Goal: Check status: Check status

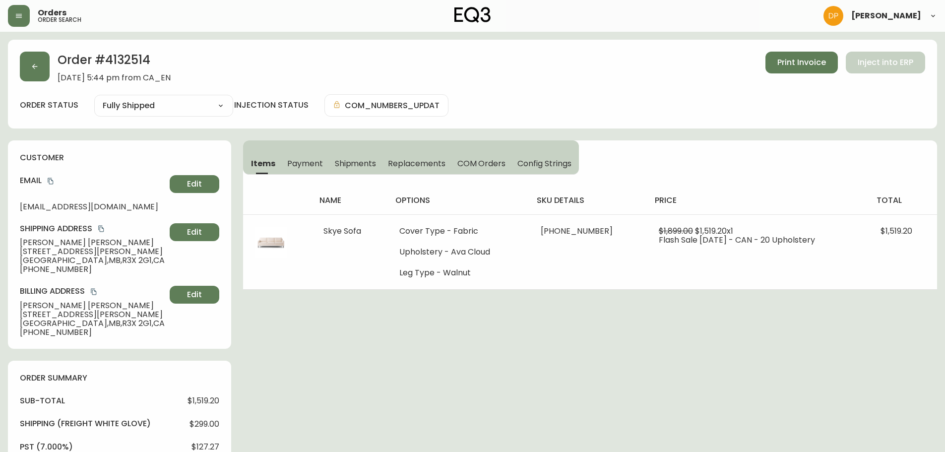
select select "FULLY_SHIPPED"
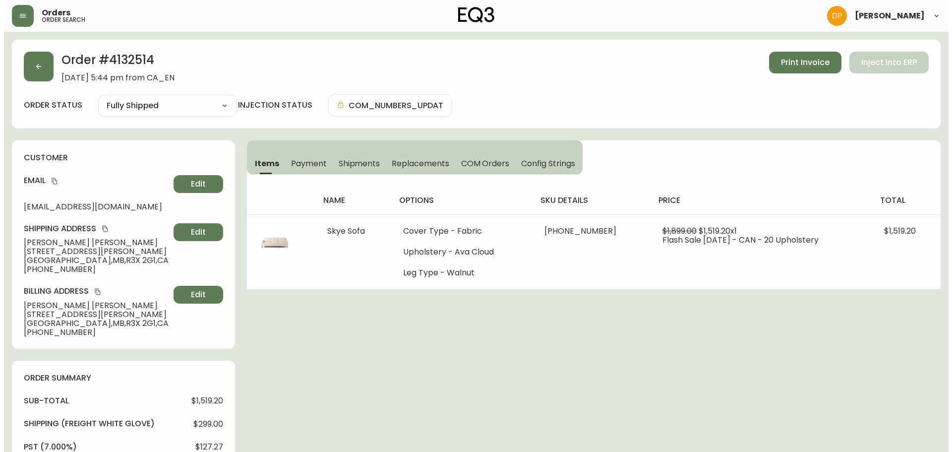
scroll to position [50, 0]
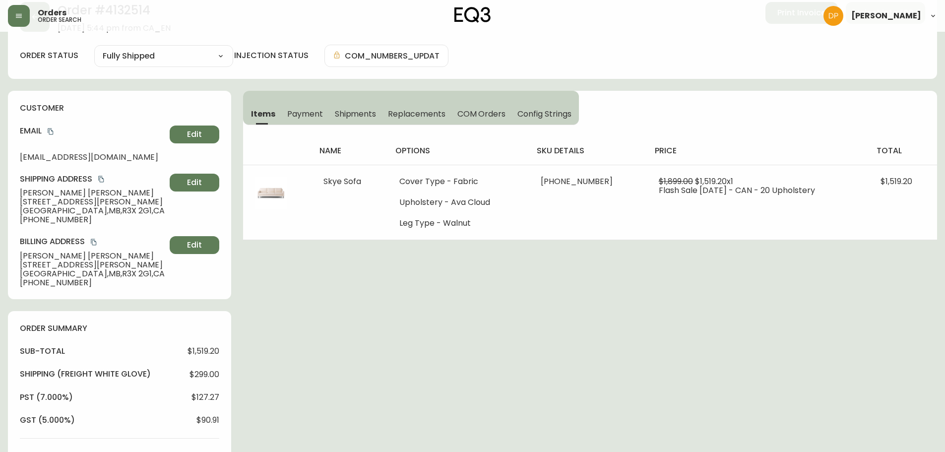
click at [30, 21] on div "Orders order search" at bounding box center [163, 16] width 310 height 22
click at [23, 20] on button "button" at bounding box center [19, 16] width 22 height 22
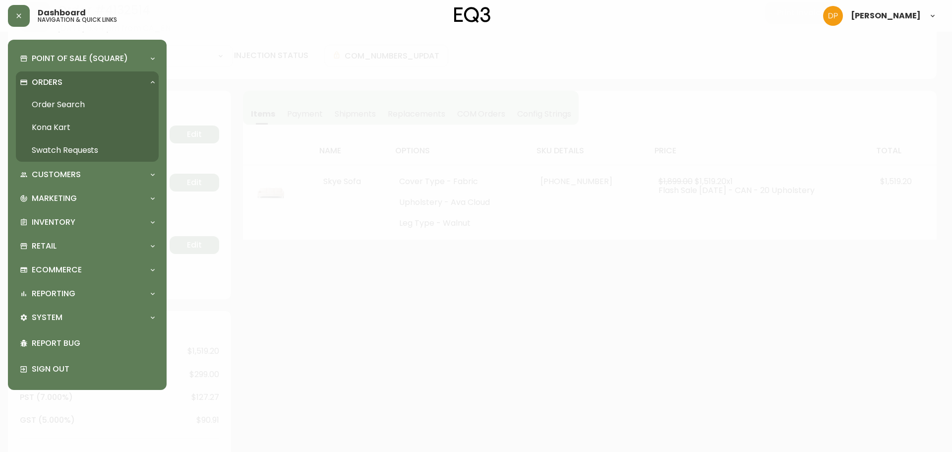
scroll to position [50, 0]
drag, startPoint x: 59, startPoint y: 99, endPoint x: 125, endPoint y: 120, distance: 69.0
click at [59, 99] on link "Order Search" at bounding box center [87, 104] width 143 height 23
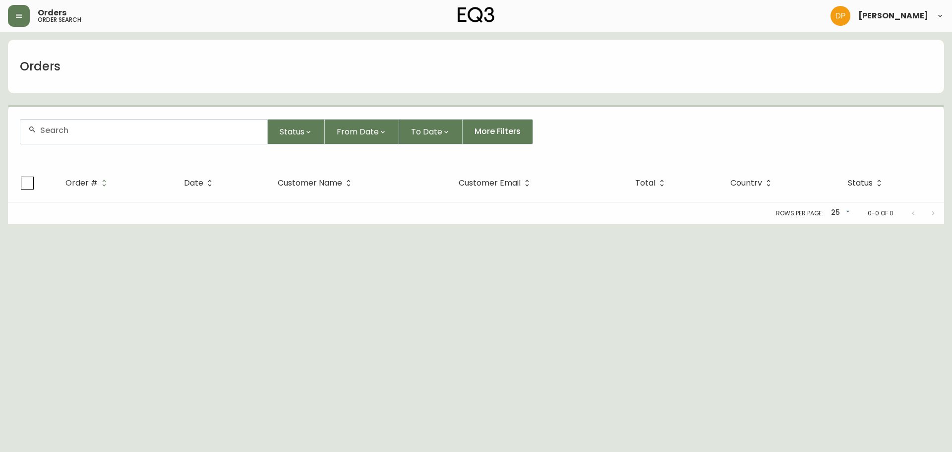
click at [145, 122] on div at bounding box center [143, 132] width 247 height 24
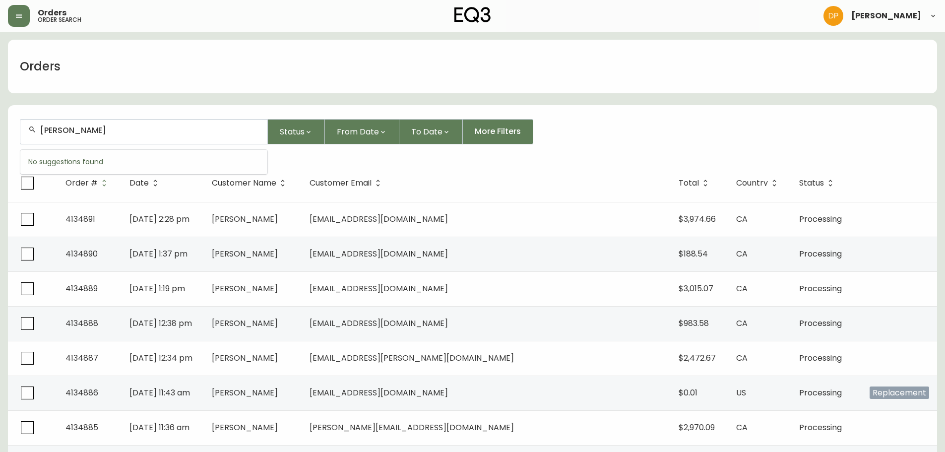
type input "[PERSON_NAME]"
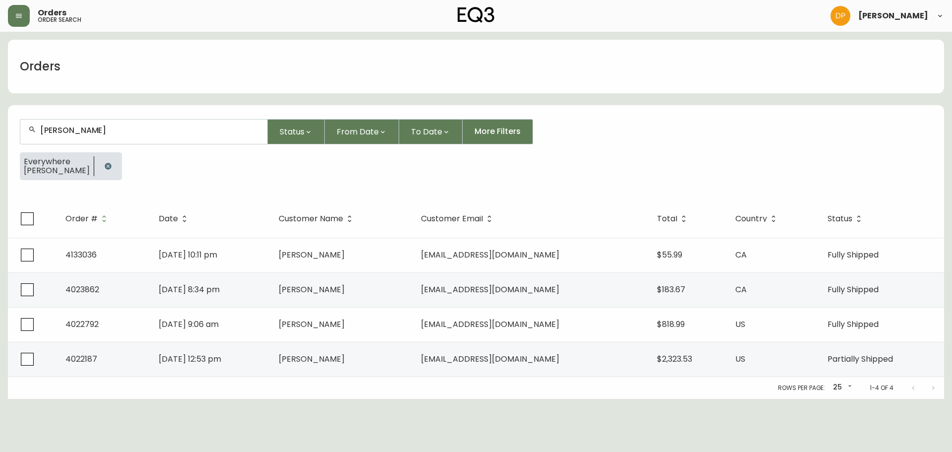
drag, startPoint x: 91, startPoint y: 165, endPoint x: 88, endPoint y: 159, distance: 6.5
click at [104, 165] on icon "button" at bounding box center [108, 166] width 8 height 8
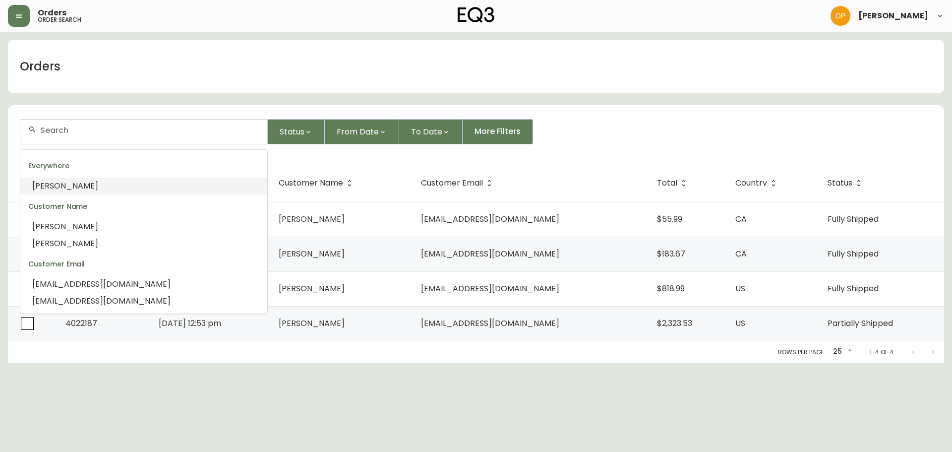
click at [77, 130] on input "text" at bounding box center [149, 130] width 219 height 9
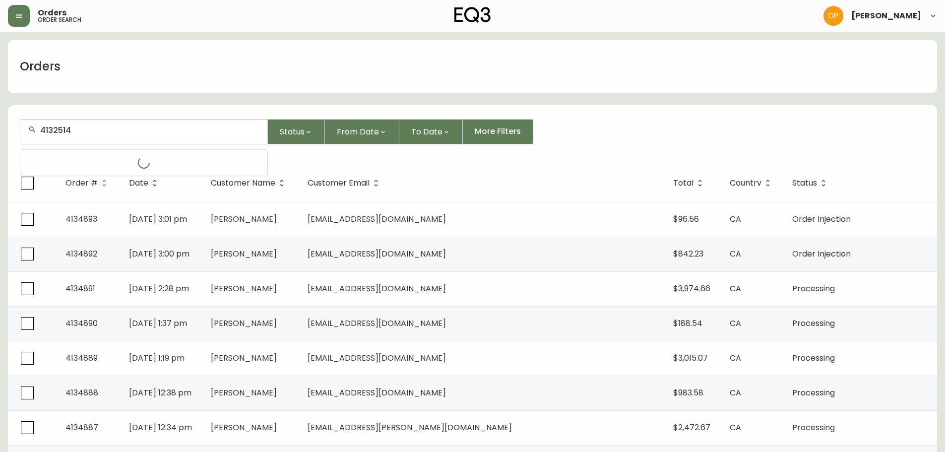
type input "4132514"
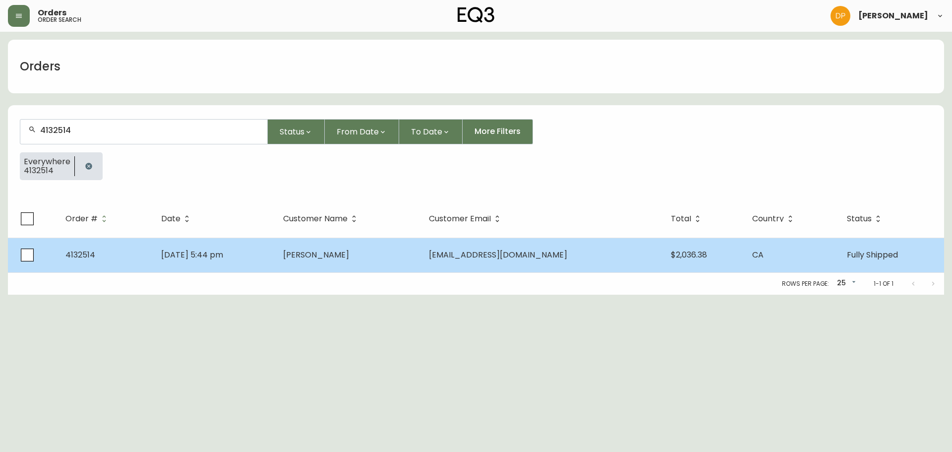
click at [141, 258] on td "4132514" at bounding box center [106, 255] width 96 height 35
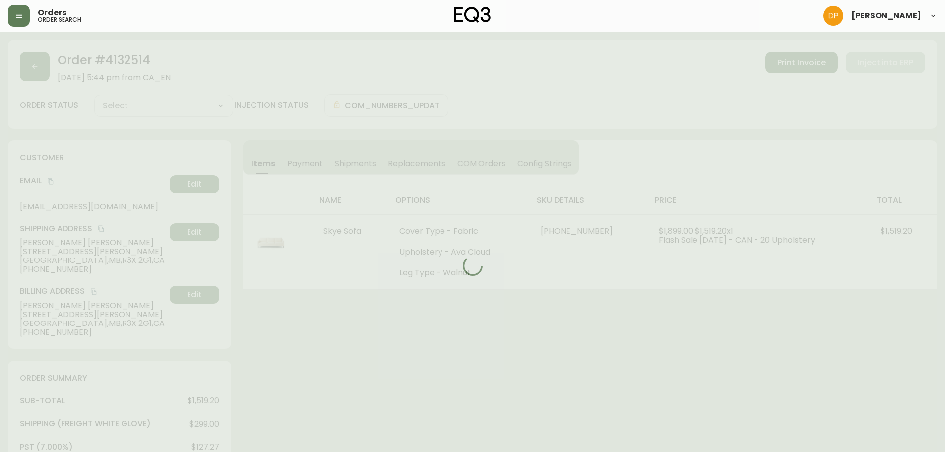
type input "Fully Shipped"
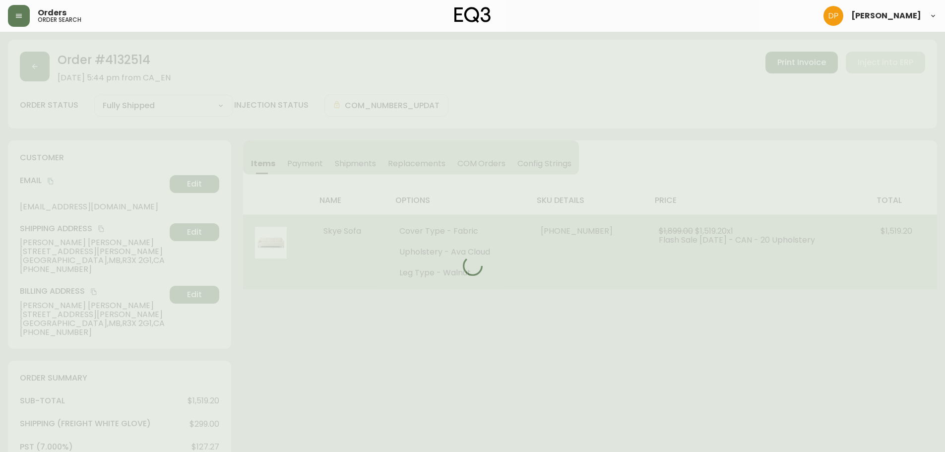
select select "FULLY_SHIPPED"
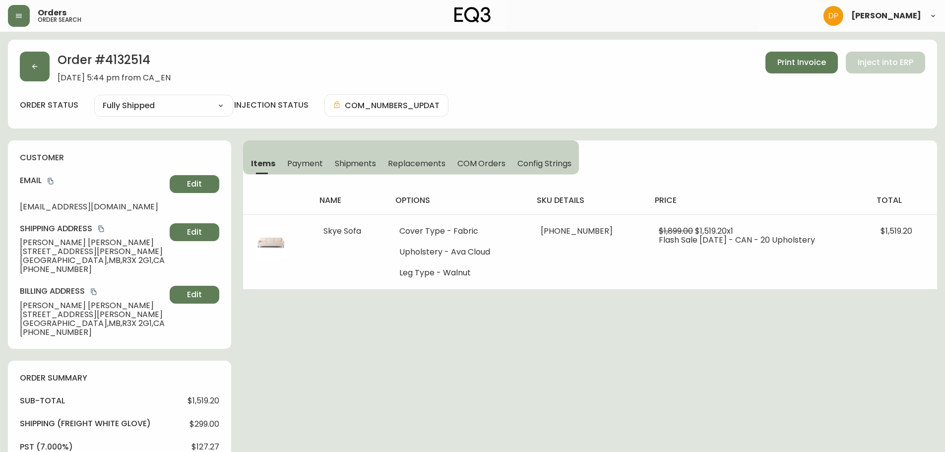
click at [296, 162] on span "Payment" at bounding box center [305, 163] width 36 height 10
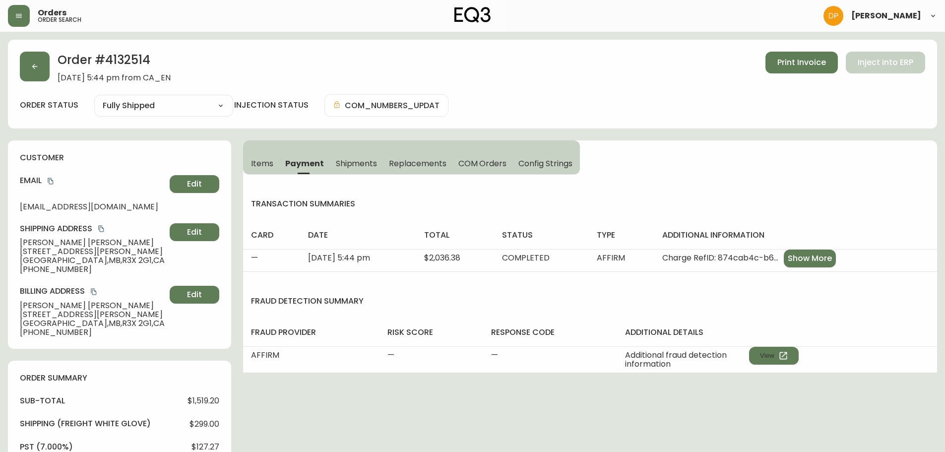
click at [542, 427] on div "Order # 4132514 [DATE] 5:44 pm from CA_EN Print Invoice Inject into ERP order s…" at bounding box center [472, 459] width 929 height 839
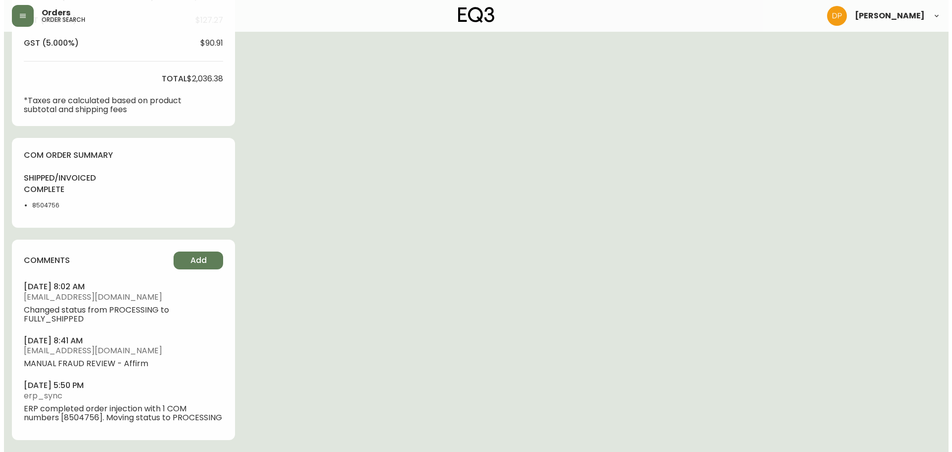
scroll to position [129, 0]
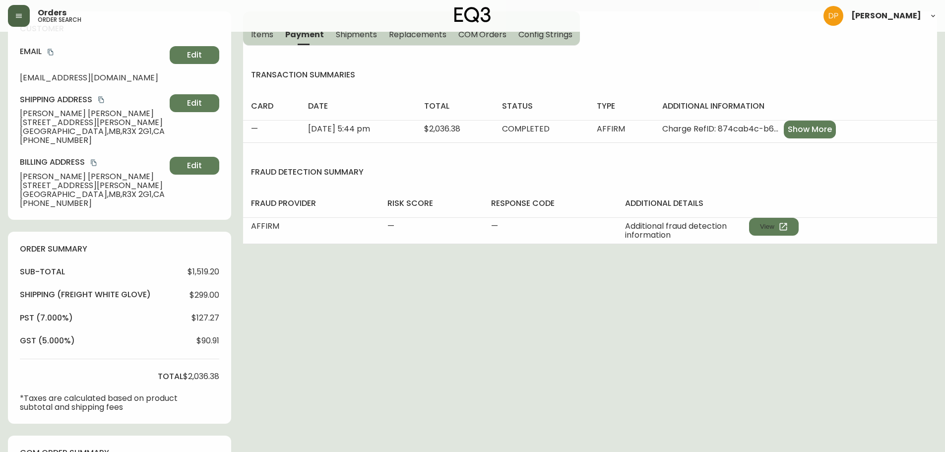
click at [17, 20] on button "button" at bounding box center [19, 16] width 22 height 22
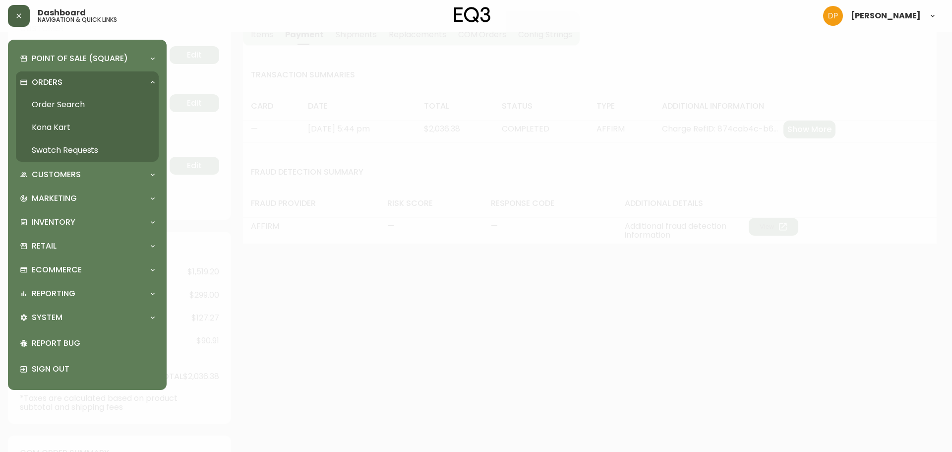
scroll to position [129, 0]
click at [38, 104] on link "Order Search" at bounding box center [87, 104] width 143 height 23
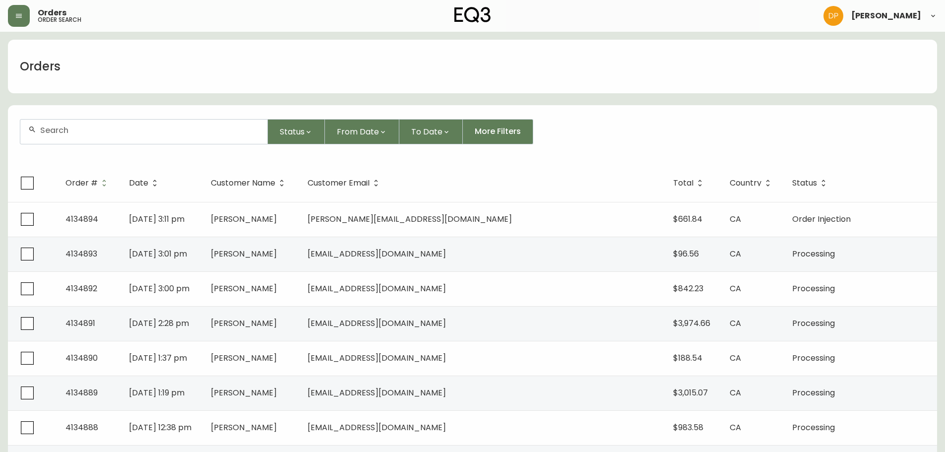
click at [192, 141] on div at bounding box center [143, 132] width 247 height 24
paste input "4131898"
type input "4131898"
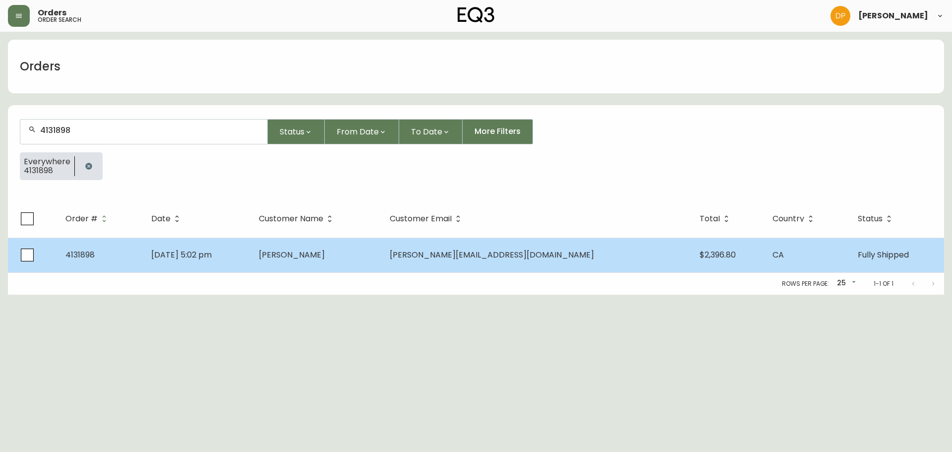
click at [243, 249] on td "[DATE] 5:02 pm" at bounding box center [197, 255] width 108 height 35
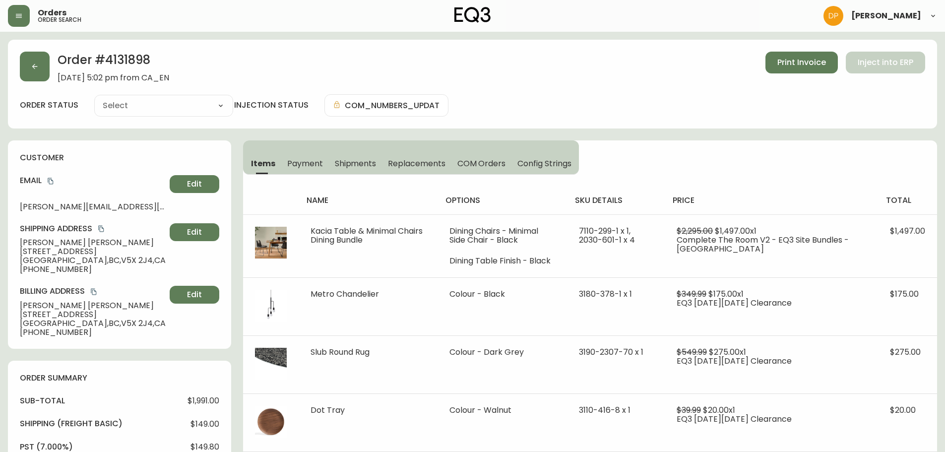
type input "Fully Shipped"
select select "FULLY_SHIPPED"
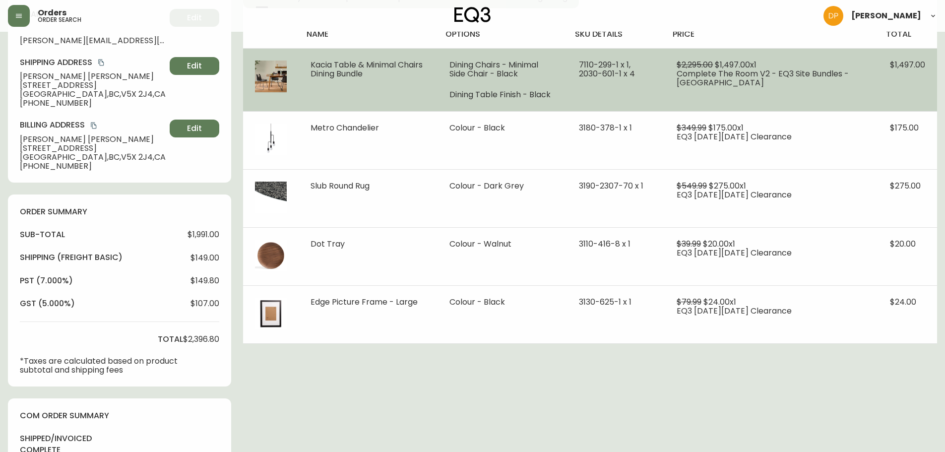
scroll to position [149, 0]
